Goal: Download file/media

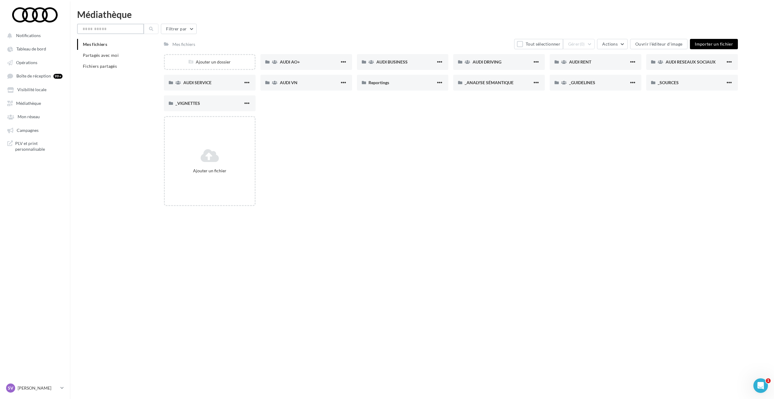
click at [107, 27] on input "text" at bounding box center [110, 29] width 67 height 10
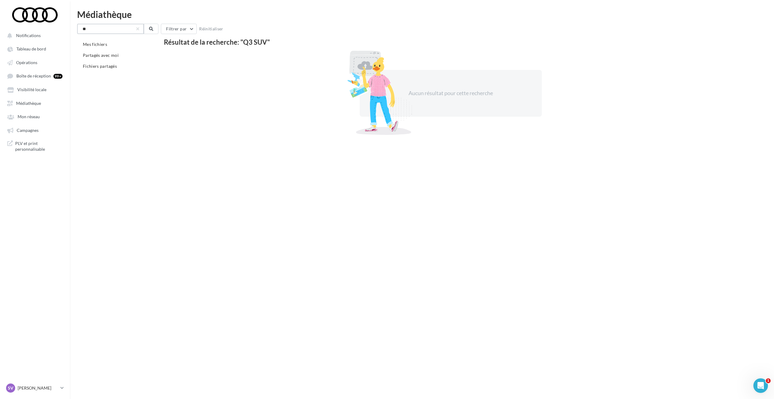
type input "*"
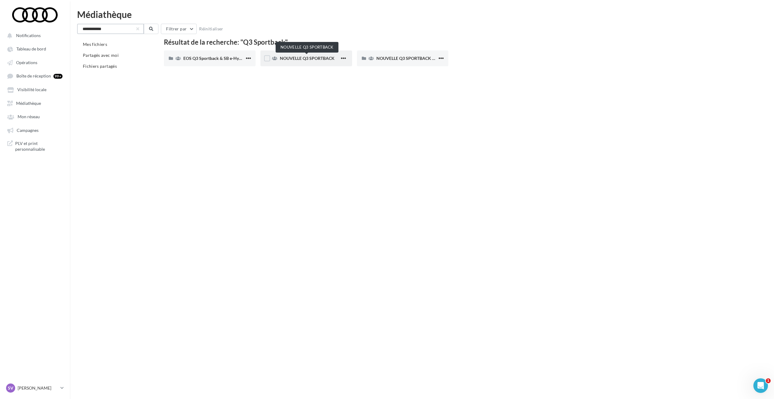
type input "**********"
click at [297, 58] on span "NOUVELLE Q3 SPORTBACK" at bounding box center [307, 58] width 55 height 5
click at [442, 56] on span "button" at bounding box center [441, 58] width 5 height 5
click at [351, 112] on div "Notifications Tableau de bord Opérations" at bounding box center [387, 209] width 774 height 399
click at [391, 59] on span "NOUVELLE Q3 SPORTBACK E-HYBRID" at bounding box center [414, 58] width 75 height 5
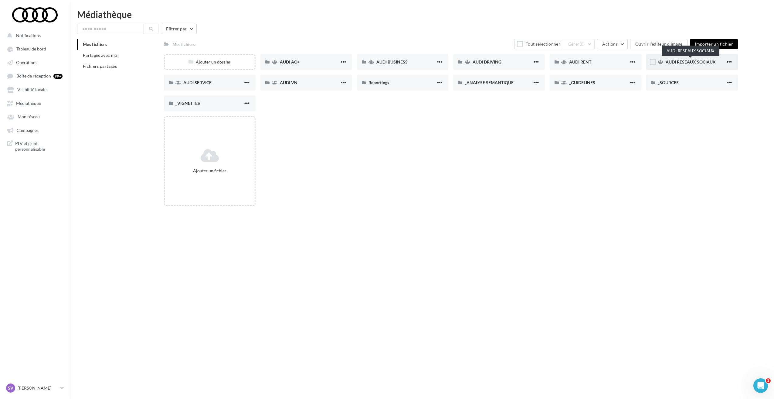
click at [677, 60] on span "AUDI RESEAUX SOCIAUX" at bounding box center [691, 61] width 50 height 5
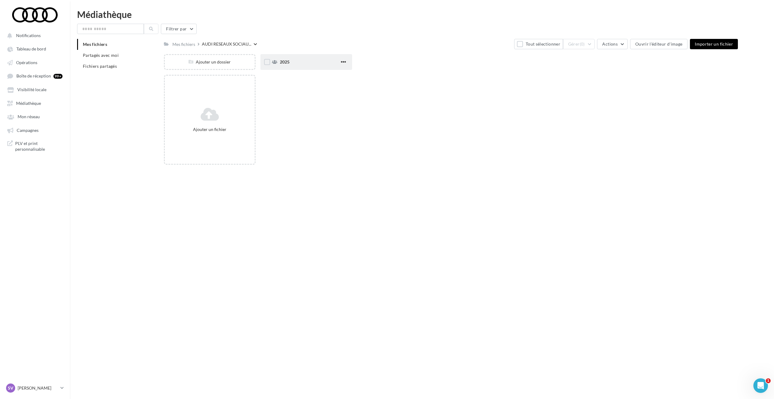
click at [288, 63] on span "2025" at bounding box center [285, 61] width 10 height 5
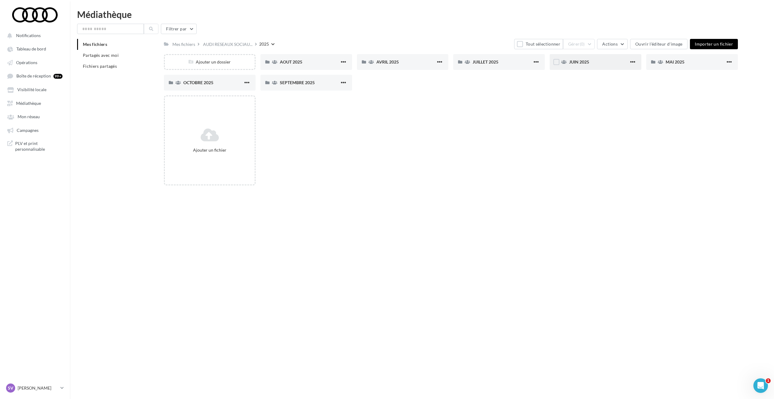
click at [592, 61] on div "JUIN 2025" at bounding box center [599, 62] width 60 height 6
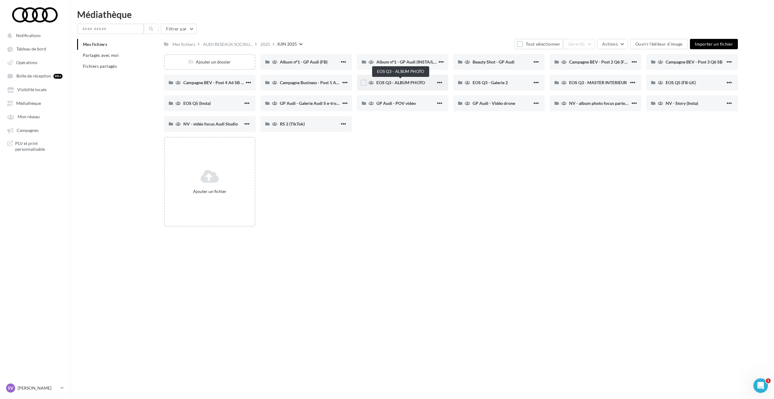
click at [395, 82] on span "EOS Q3 - ALBUM PHOTO" at bounding box center [401, 82] width 49 height 5
click at [493, 81] on span "EOS Q3 - Galerie 2" at bounding box center [490, 82] width 35 height 5
click at [404, 81] on span "EOS Q3 - ALBUM PHOTO" at bounding box center [401, 82] width 49 height 5
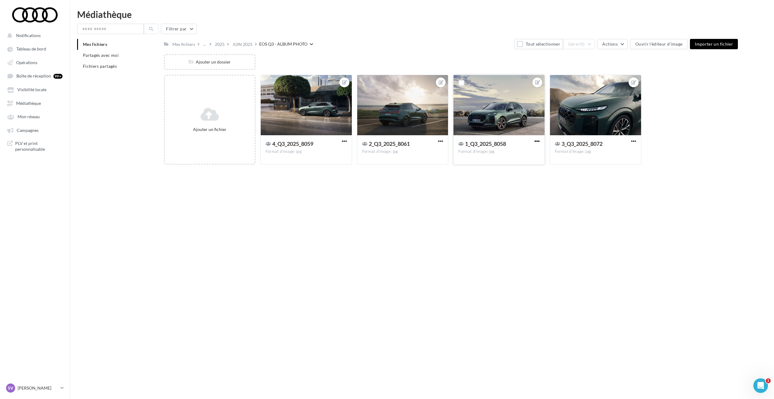
click at [538, 141] on span "button" at bounding box center [537, 140] width 5 height 5
click at [491, 187] on button "Télécharger" at bounding box center [507, 185] width 67 height 16
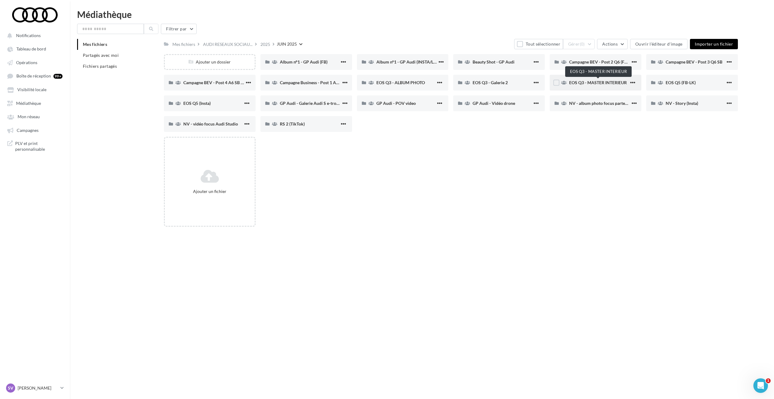
click at [592, 83] on span "EOS Q3 - MASTER INTERIEUR" at bounding box center [598, 82] width 58 height 5
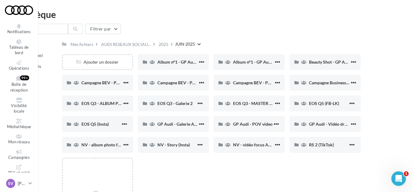
scroll to position [0, 44]
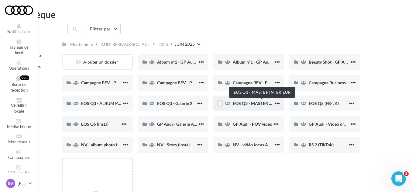
click at [245, 102] on span "EOS Q3 - MASTER INTERIEUR" at bounding box center [262, 103] width 58 height 5
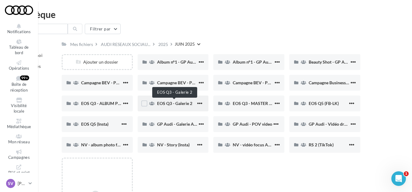
click at [167, 103] on span "EOS Q3 - Galerie 2" at bounding box center [174, 103] width 35 height 5
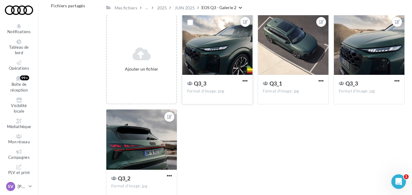
scroll to position [61, 0]
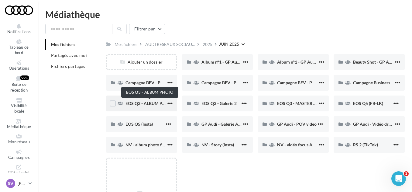
click at [133, 102] on span "EOS Q3 - ALBUM PHOTO" at bounding box center [149, 103] width 49 height 5
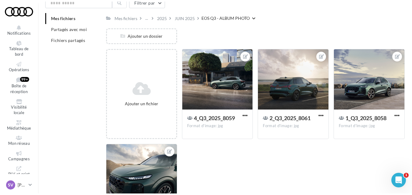
scroll to position [96, 0]
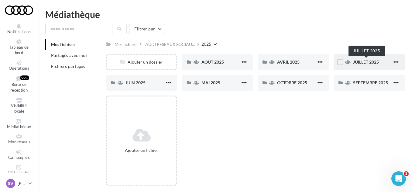
click at [359, 61] on span "JUILLET 2025" at bounding box center [366, 61] width 26 height 5
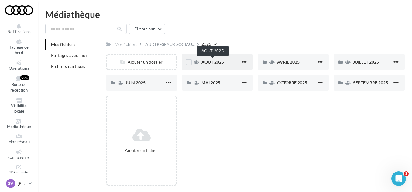
click at [210, 60] on span "AOUT 2025" at bounding box center [212, 61] width 22 height 5
click at [361, 83] on span "SEPTEMBRE 2025" at bounding box center [370, 82] width 35 height 5
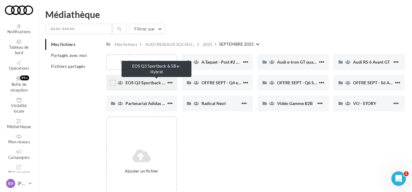
click at [143, 81] on span "EOS Q3 Sportback & SB e-Hybrid" at bounding box center [156, 82] width 63 height 5
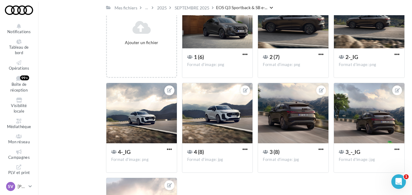
scroll to position [91, 0]
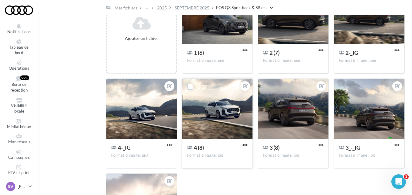
click at [244, 143] on span "button" at bounding box center [244, 144] width 5 height 5
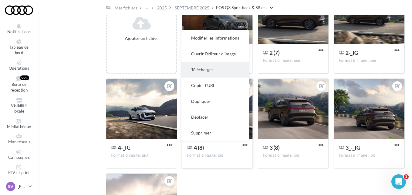
click at [218, 67] on button "Télécharger" at bounding box center [214, 70] width 67 height 16
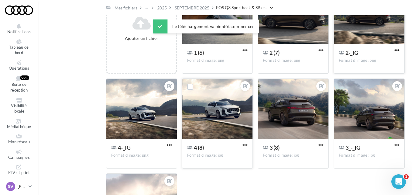
click at [397, 49] on span "button" at bounding box center [396, 49] width 5 height 5
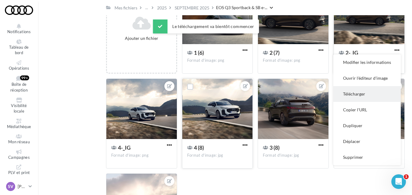
click at [357, 94] on button "Télécharger" at bounding box center [366, 94] width 67 height 16
